Goal: Check status: Check status

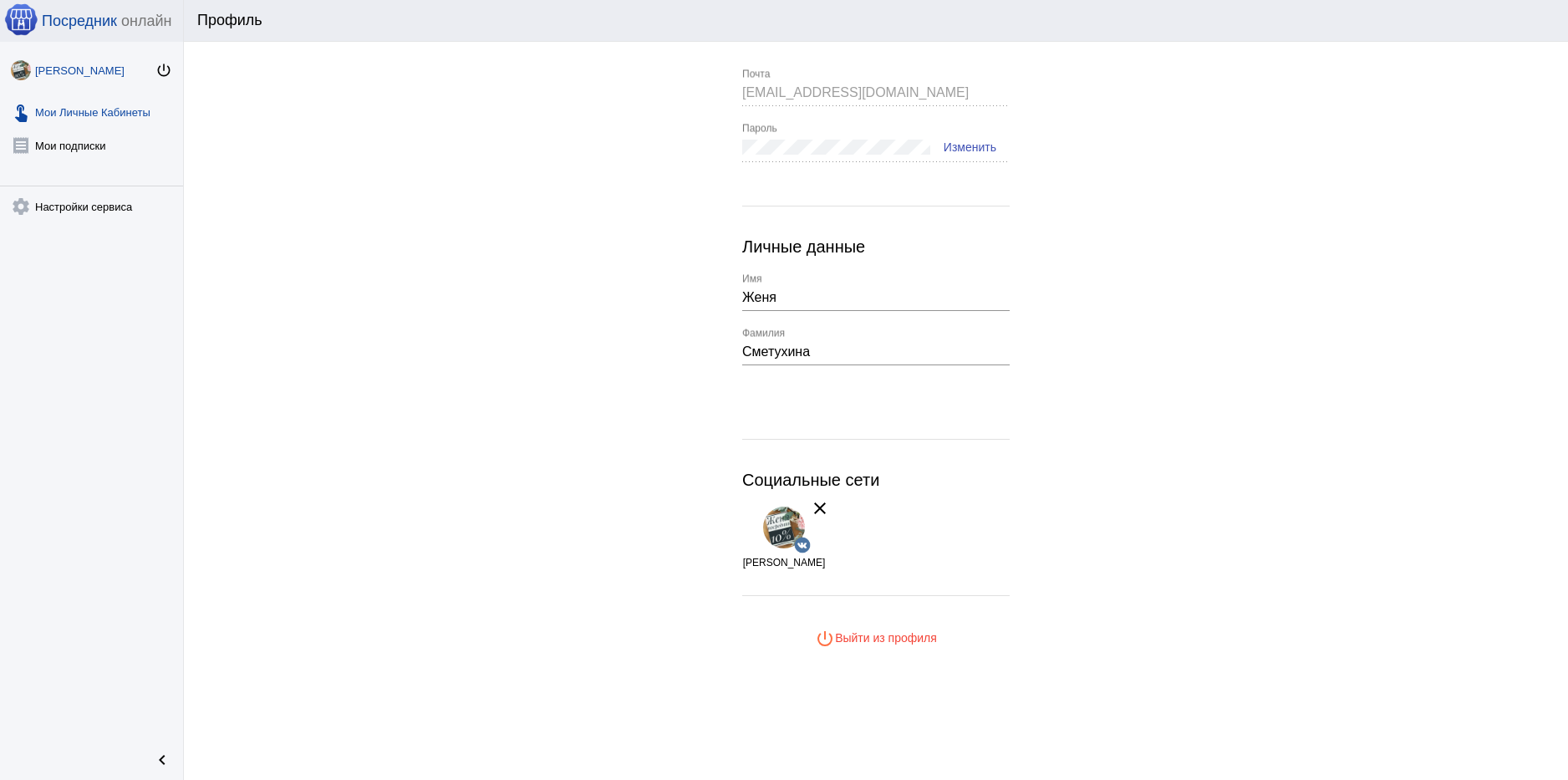
click at [111, 110] on link "touch_app Мои Личные Кабинеты" at bounding box center [91, 108] width 183 height 33
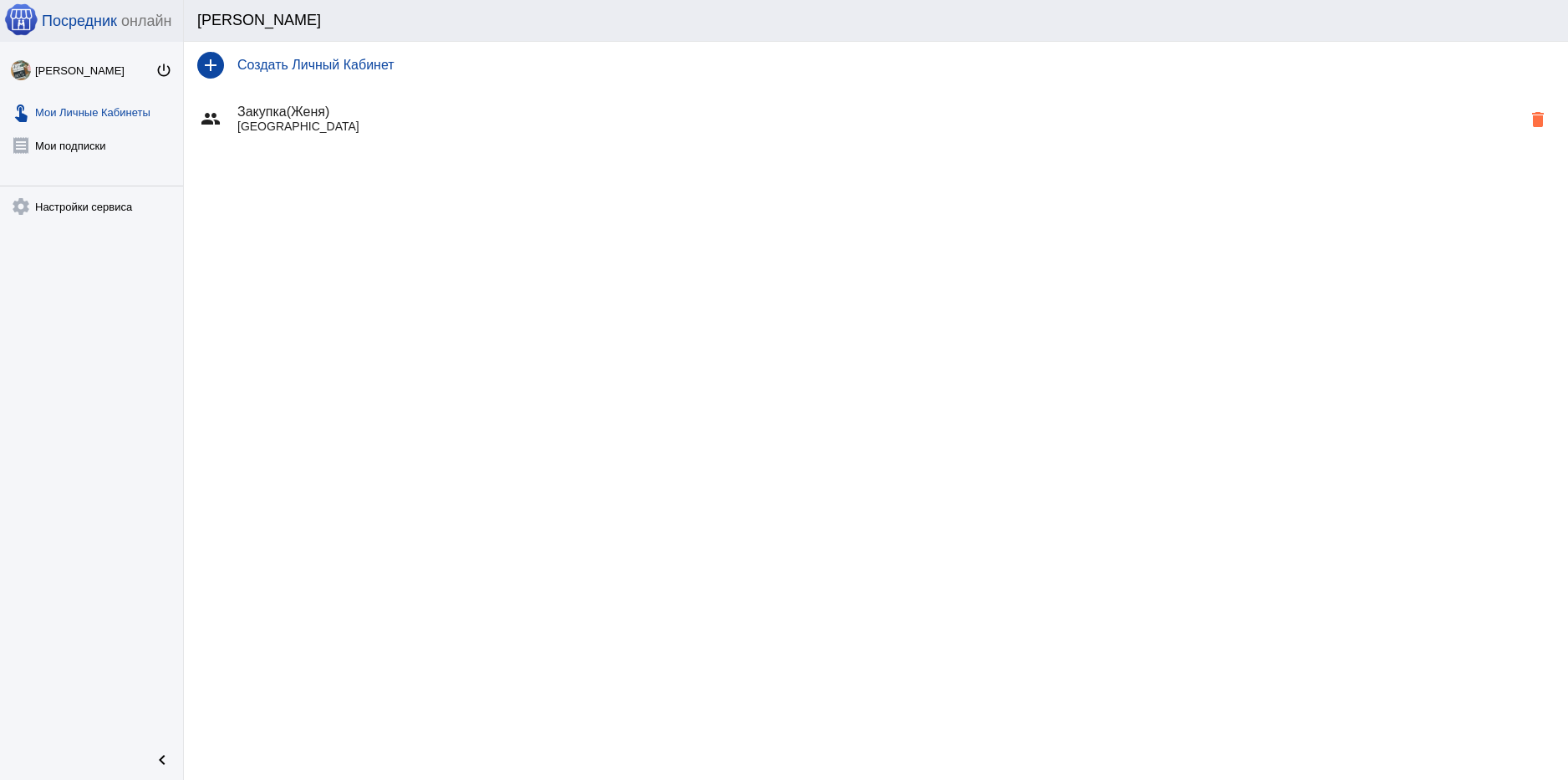
click at [484, 130] on p "[GEOGRAPHIC_DATA]" at bounding box center [879, 126] width 1283 height 14
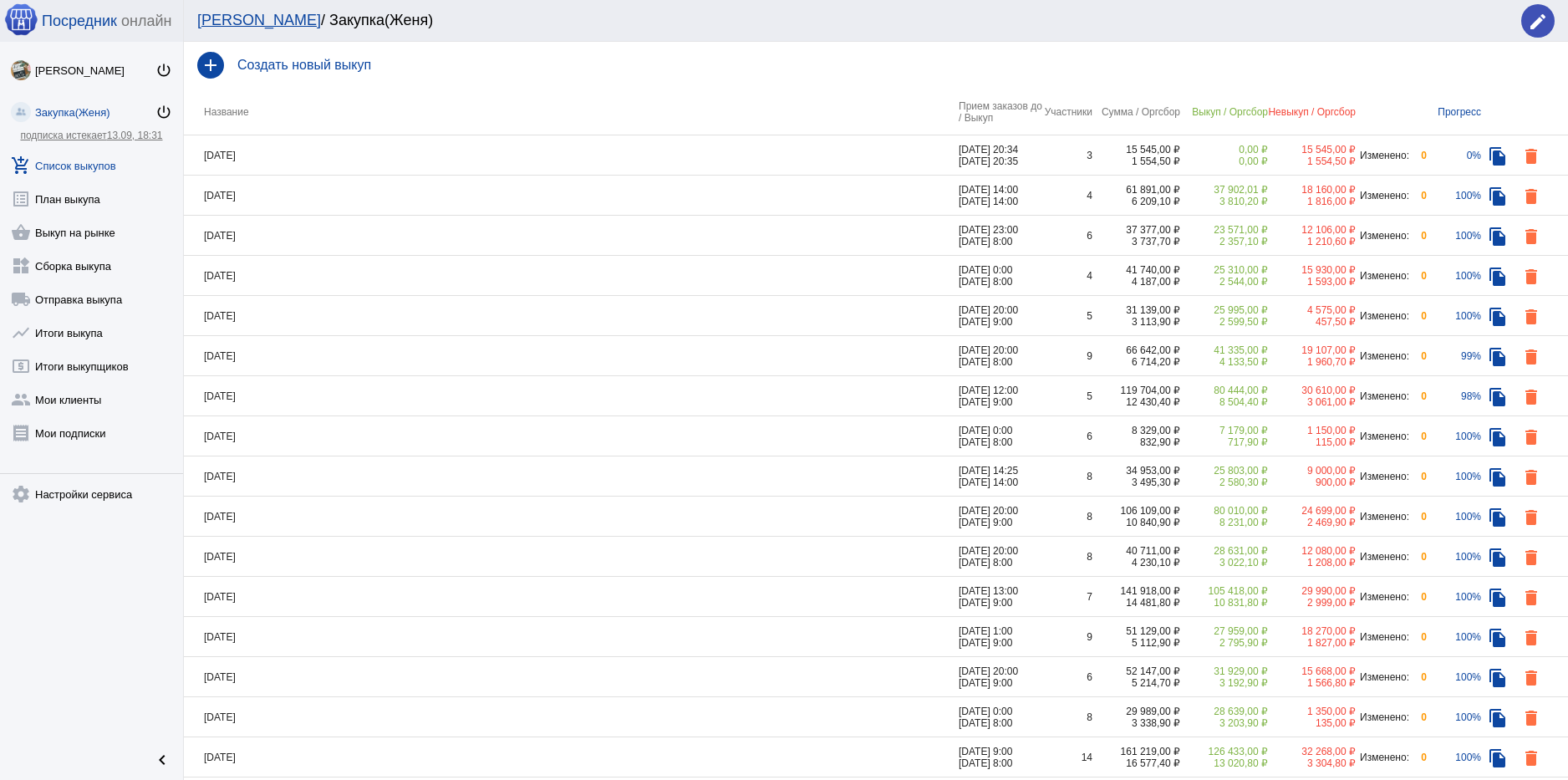
click at [303, 394] on td "[DATE]" at bounding box center [571, 396] width 775 height 40
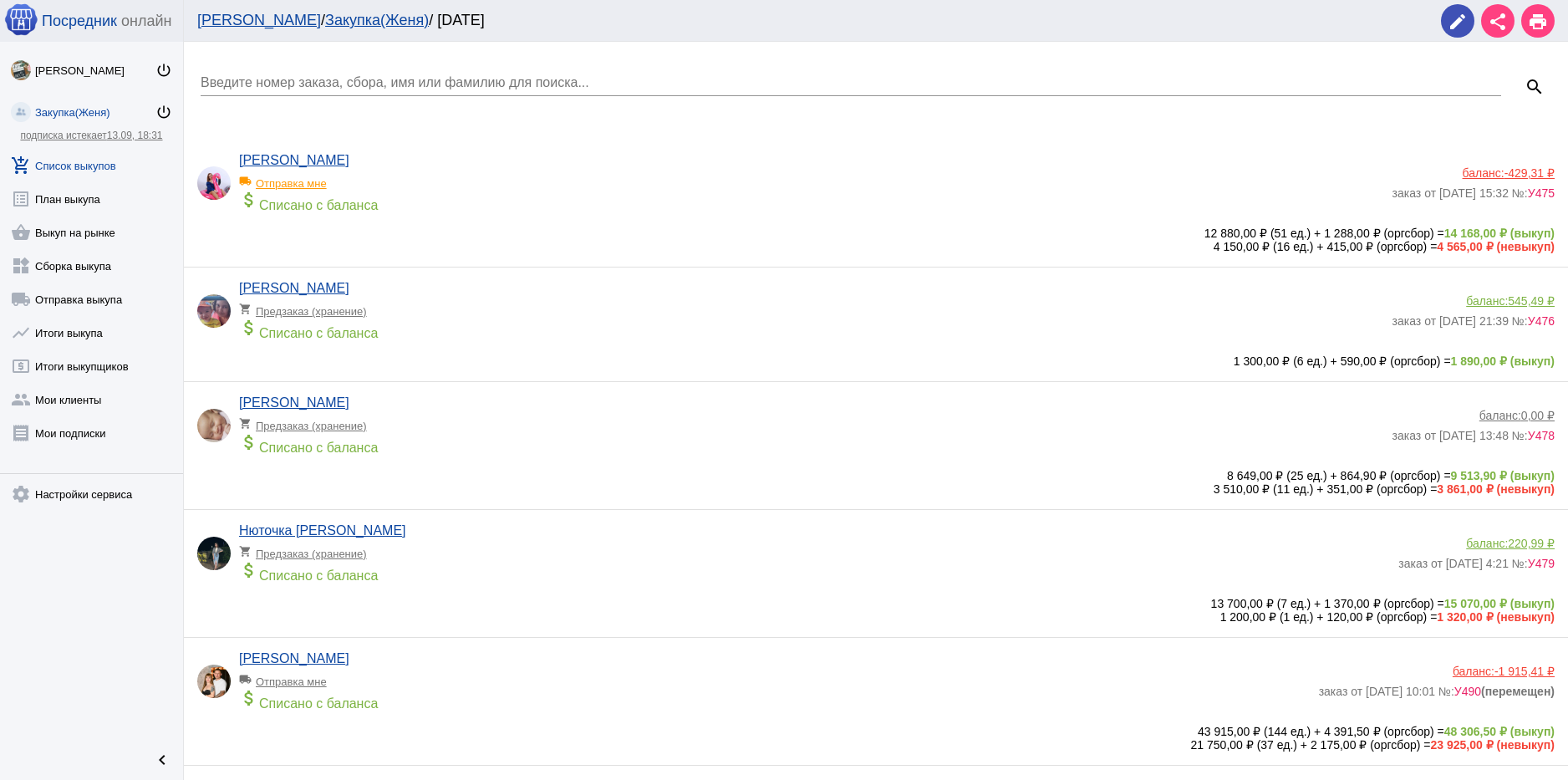
click at [325, 19] on link "Закупка(Женя)" at bounding box center [376, 20] width 104 height 16
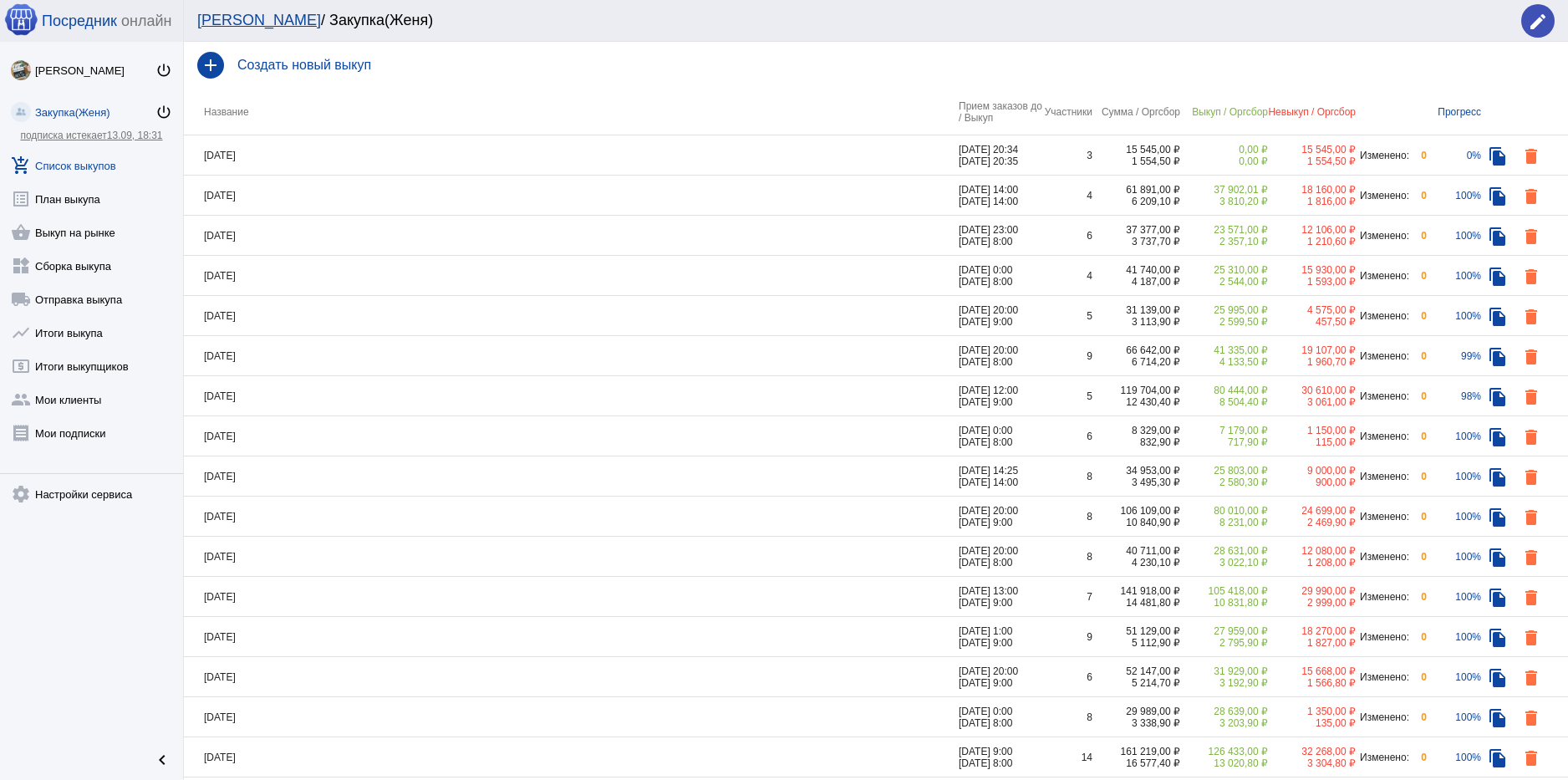
click at [84, 108] on div "Закупка(Женя)" at bounding box center [95, 112] width 120 height 13
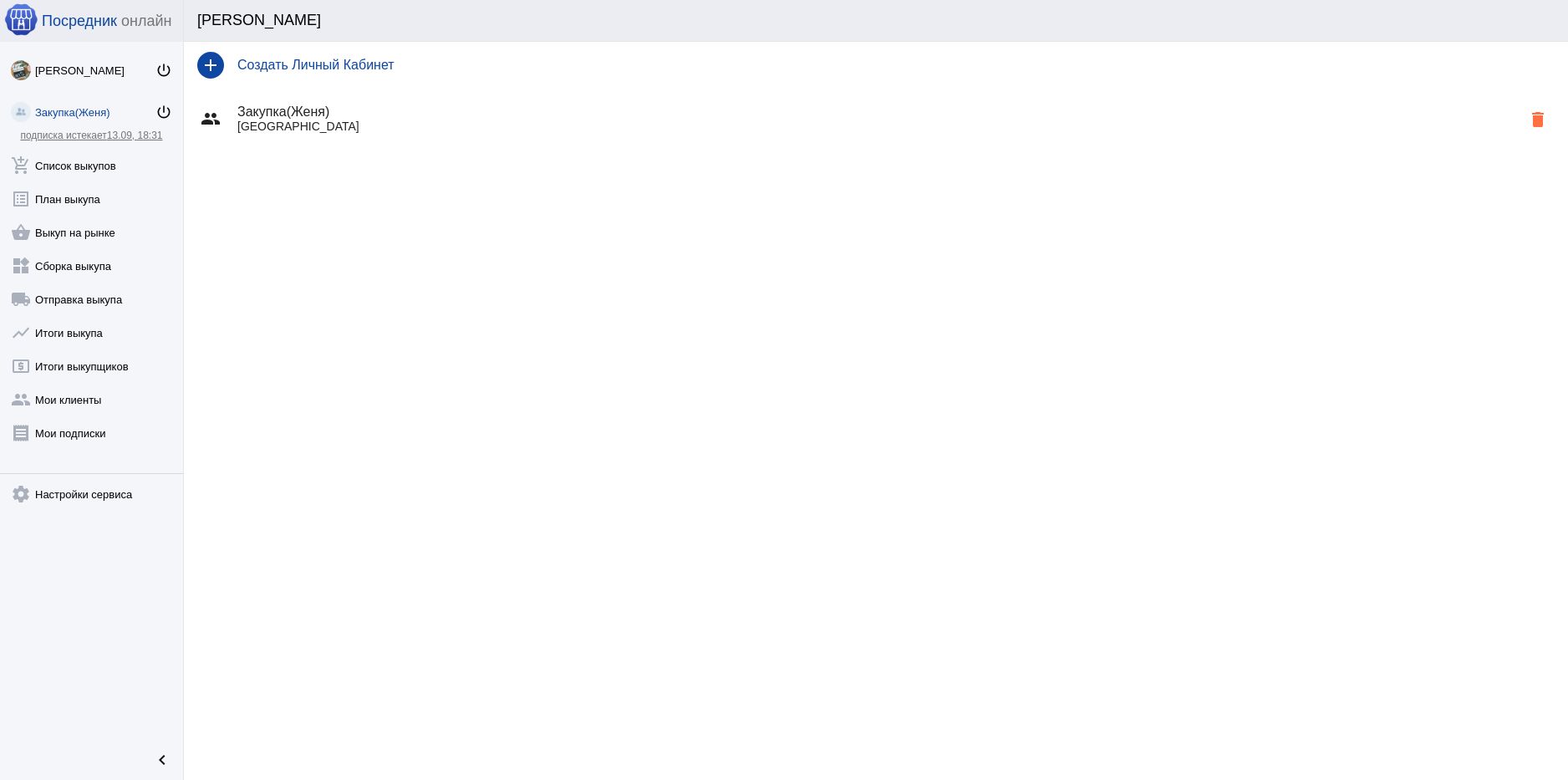
click at [388, 117] on h4 "Закупка(Женя)" at bounding box center [879, 112] width 1283 height 15
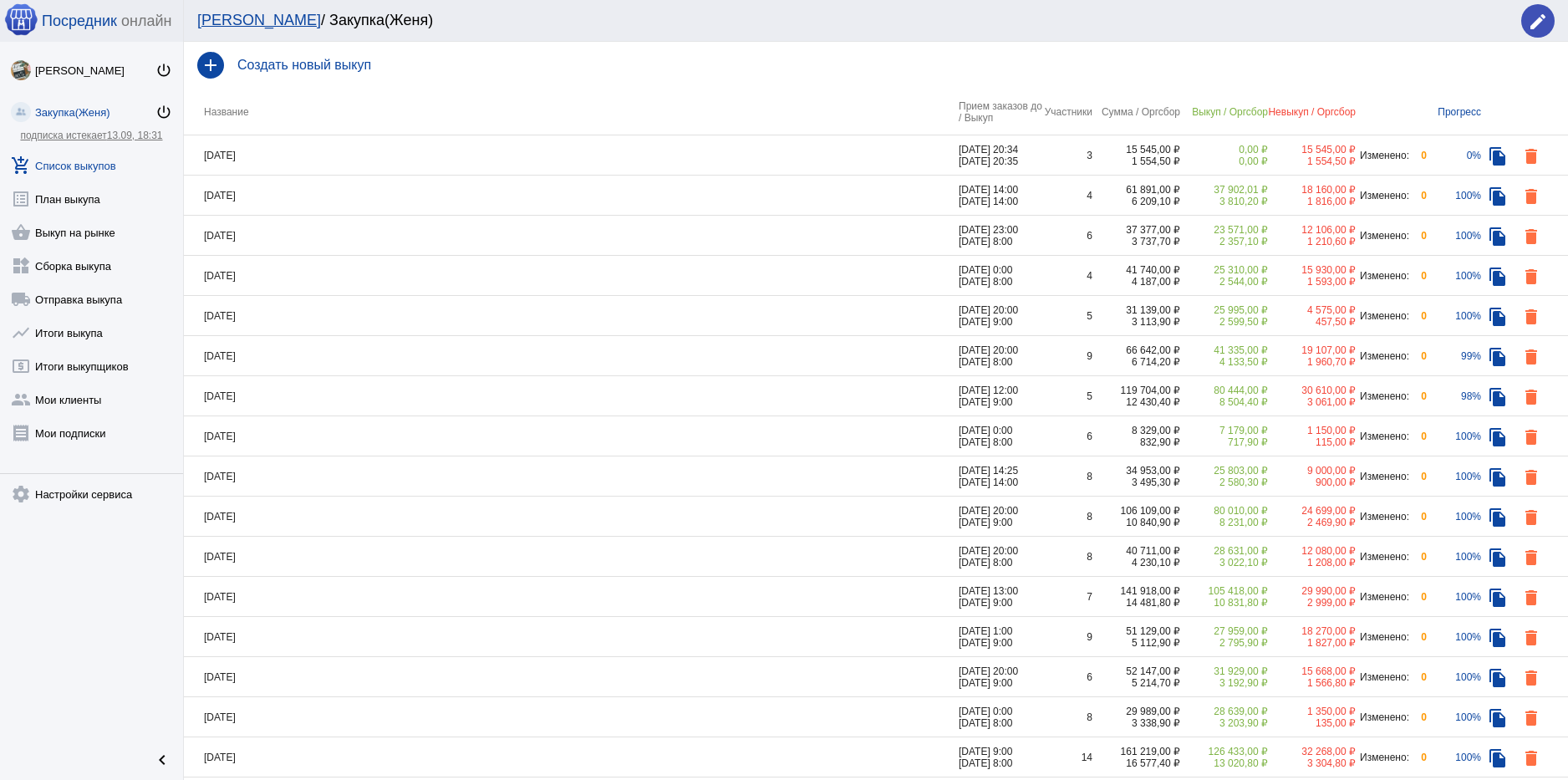
click at [340, 393] on td "[DATE]" at bounding box center [571, 396] width 775 height 40
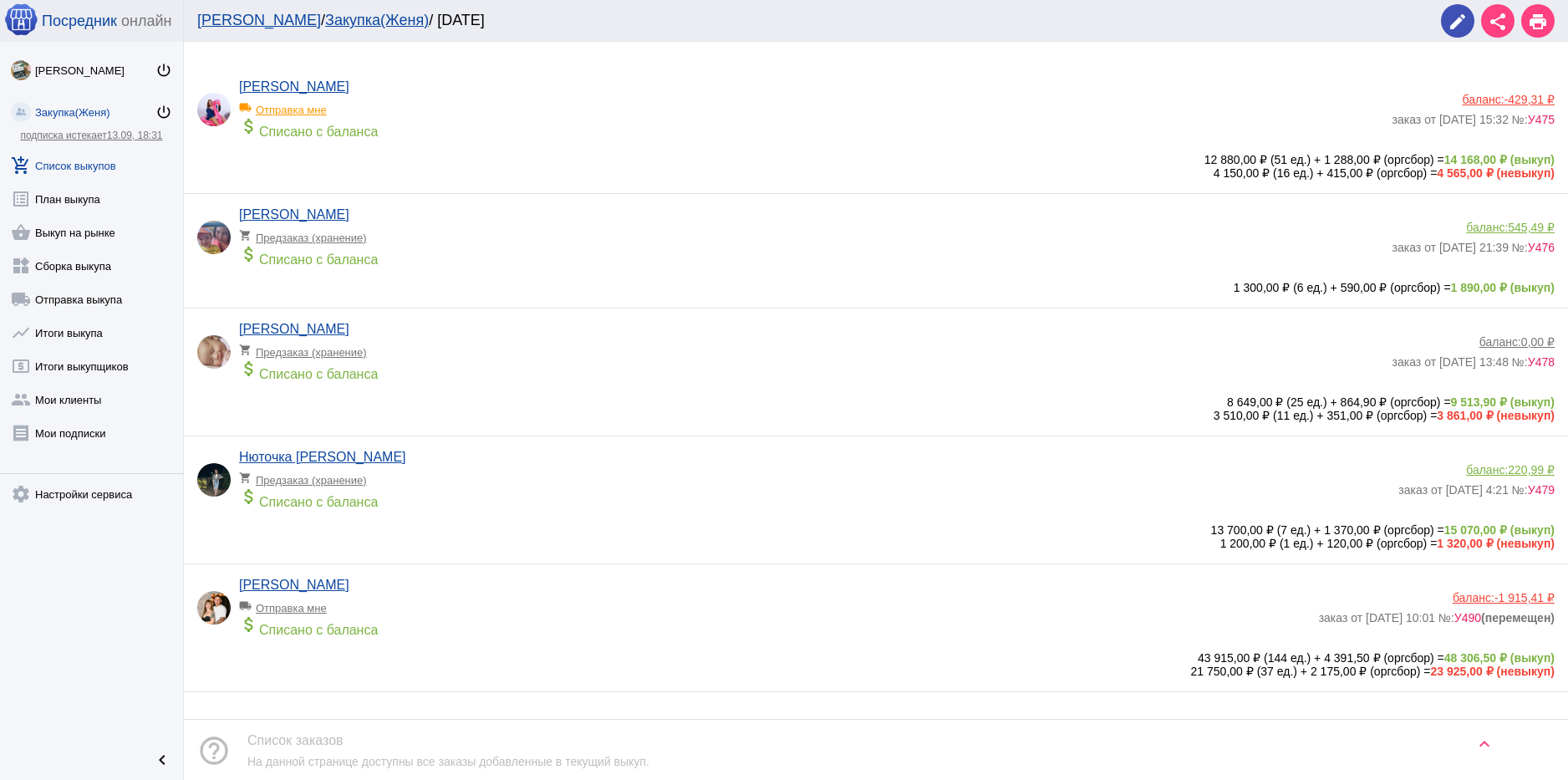
scroll to position [142, 0]
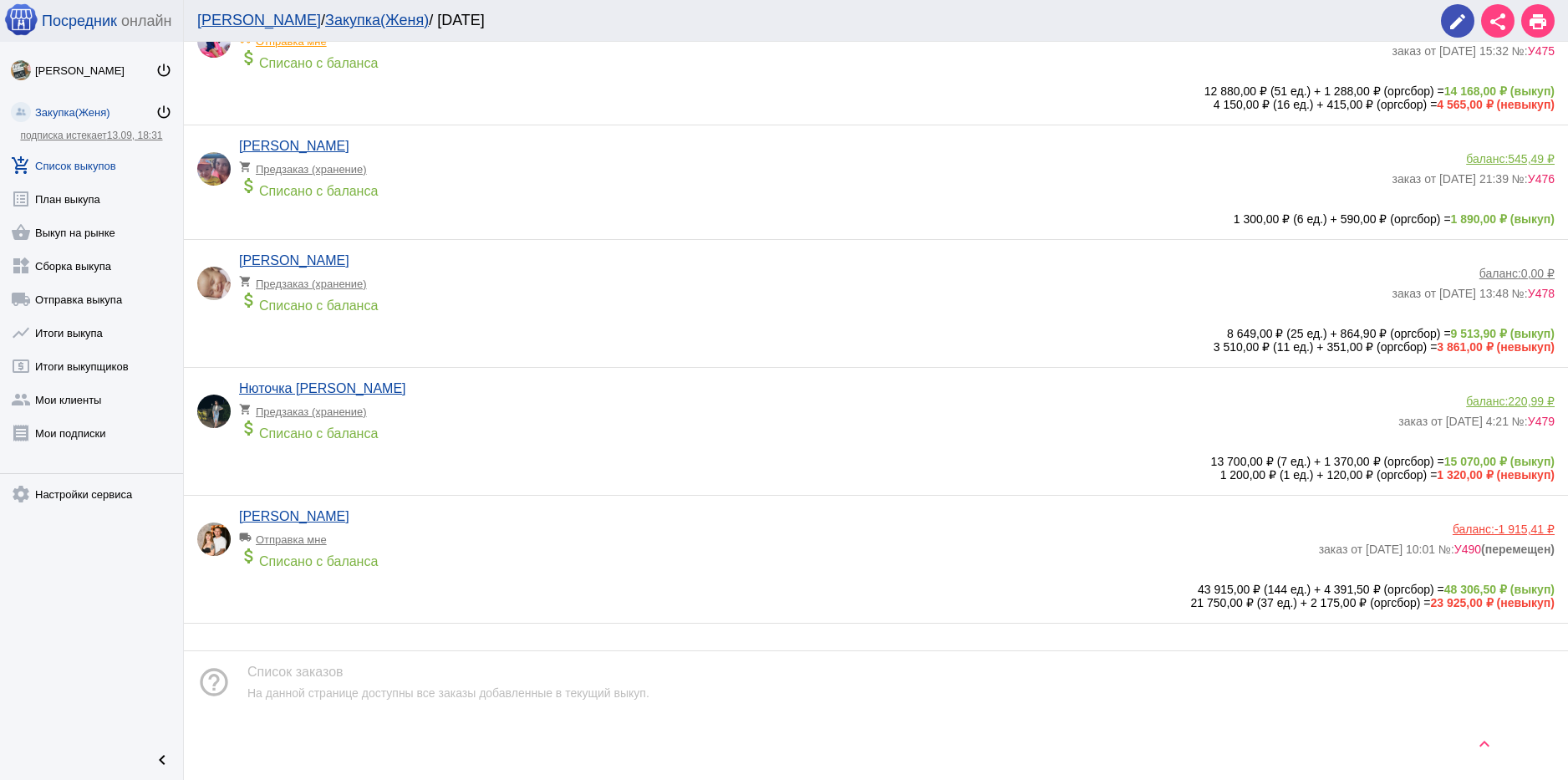
click at [808, 574] on div "[PERSON_NAME] local_shipping Отправка мне attach_money Списано с баланса" at bounding box center [778, 543] width 1079 height 69
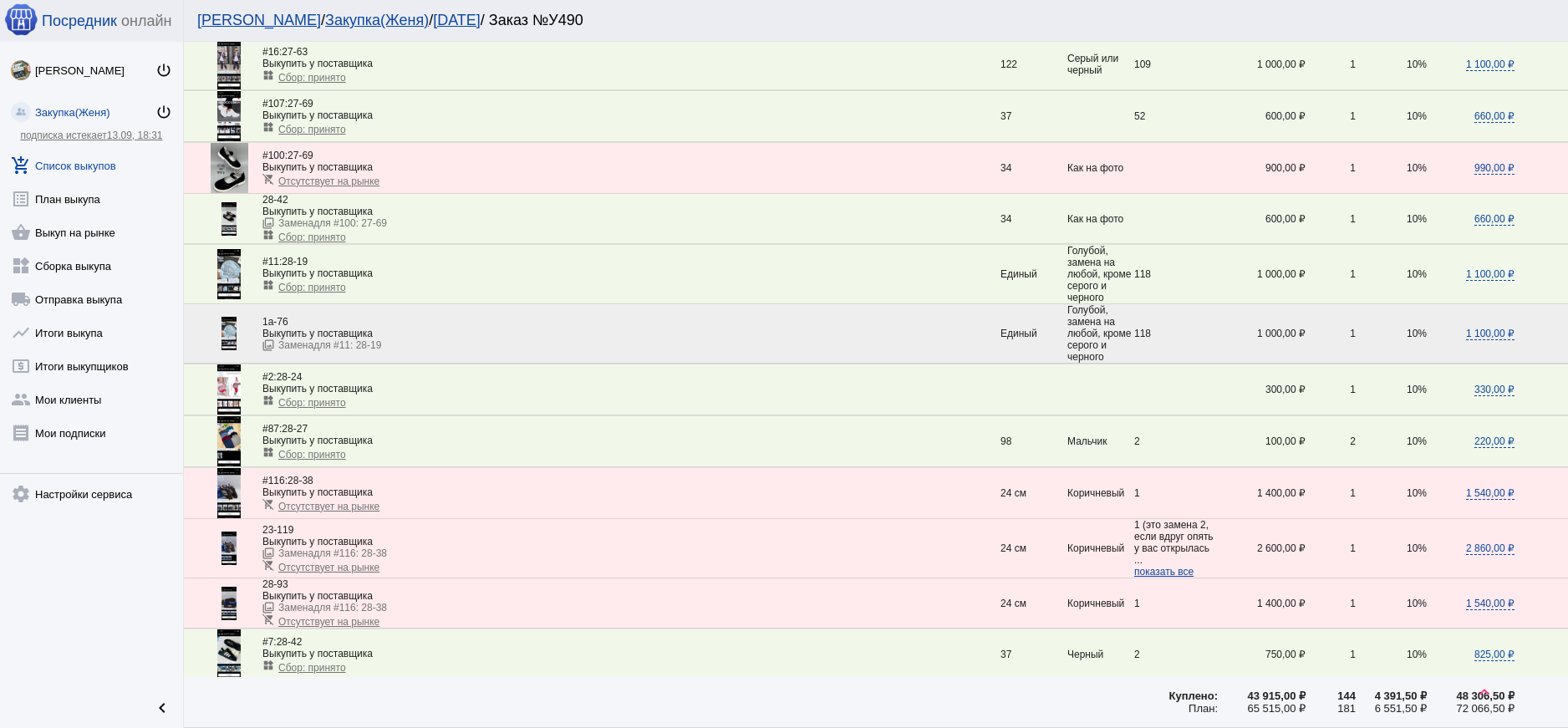
scroll to position [2623, 0]
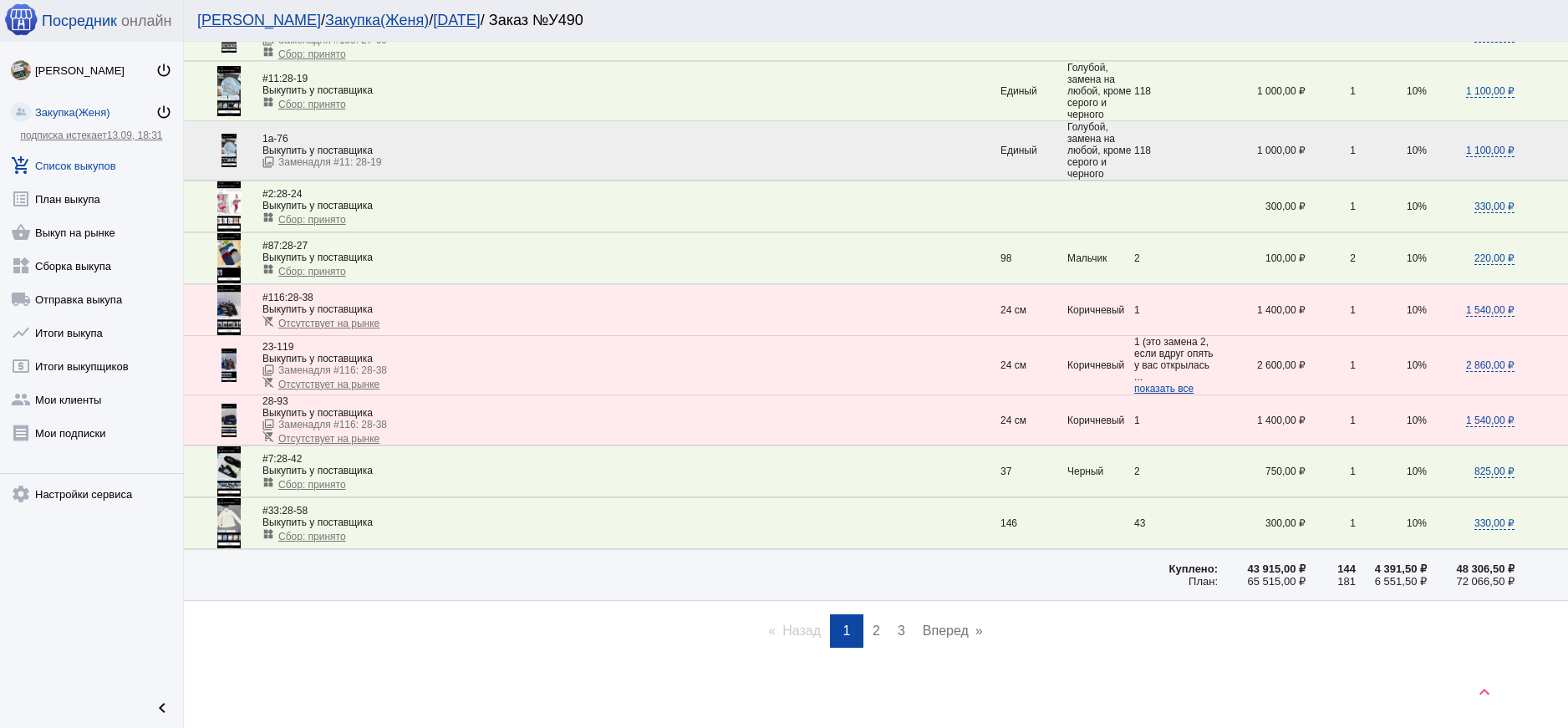
click at [873, 629] on span "2" at bounding box center [876, 630] width 8 height 15
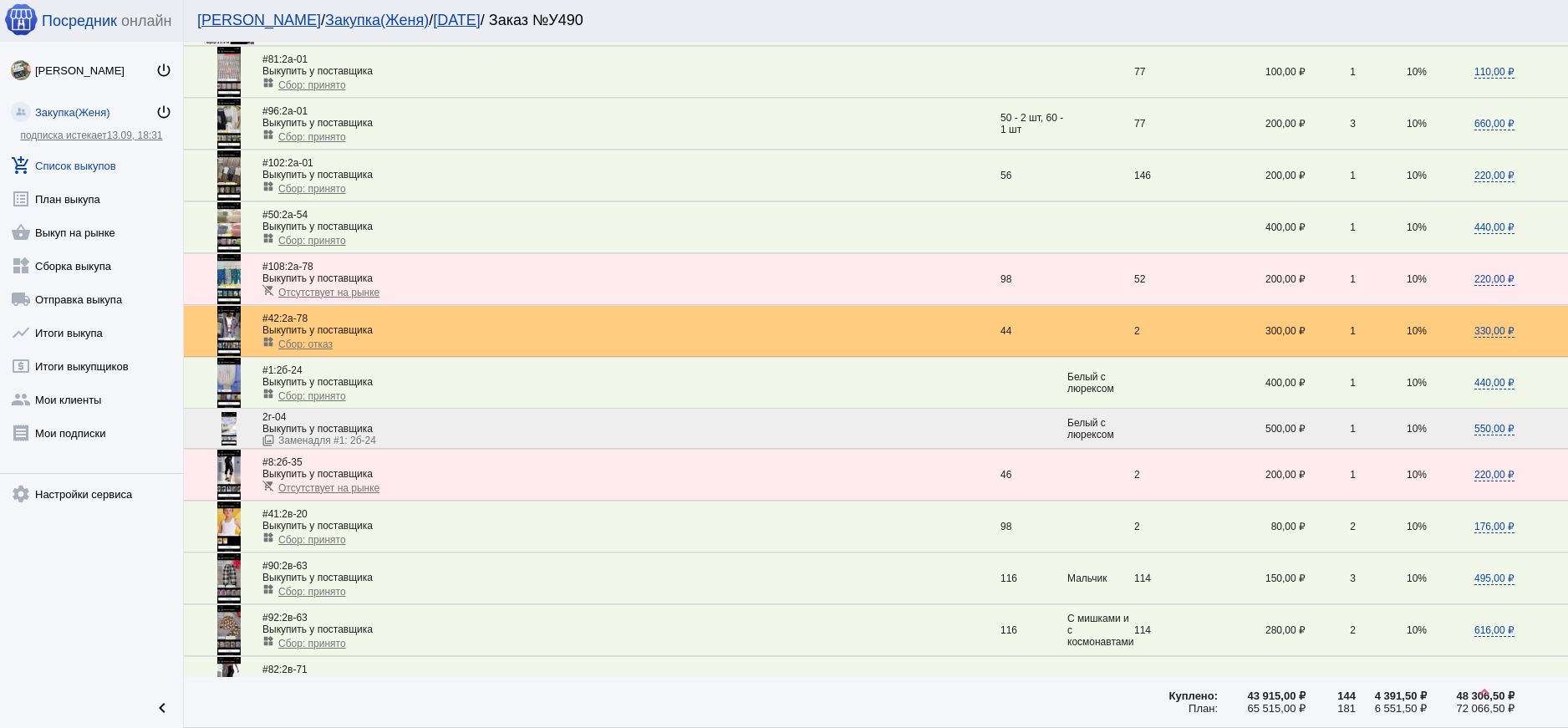
scroll to position [1170, 0]
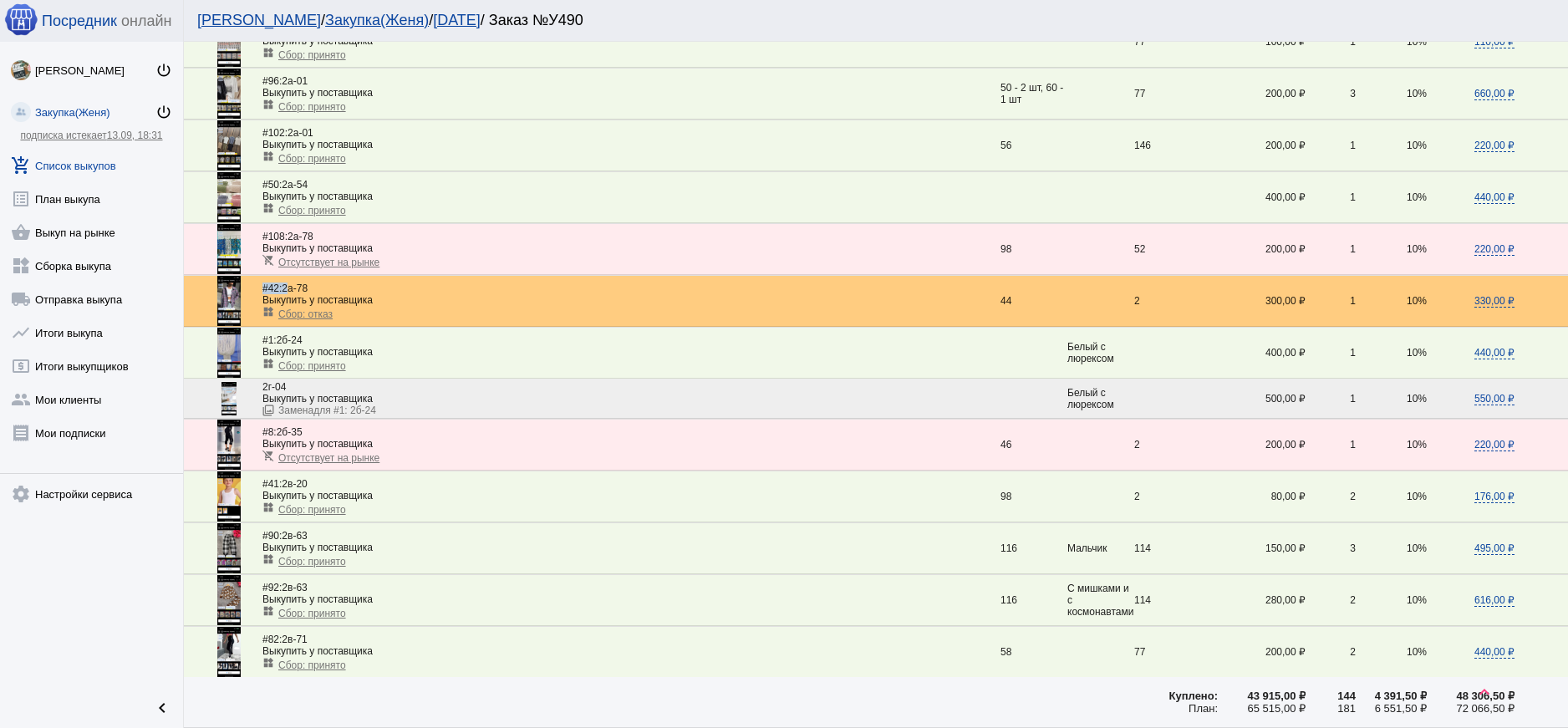
drag, startPoint x: 264, startPoint y: 286, endPoint x: 289, endPoint y: 283, distance: 25.2
click at [287, 283] on span "#42: 2а-78" at bounding box center [285, 288] width 45 height 12
click at [459, 311] on div "widgets Сбор: отказ" at bounding box center [631, 313] width 738 height 15
